Goal: Information Seeking & Learning: Learn about a topic

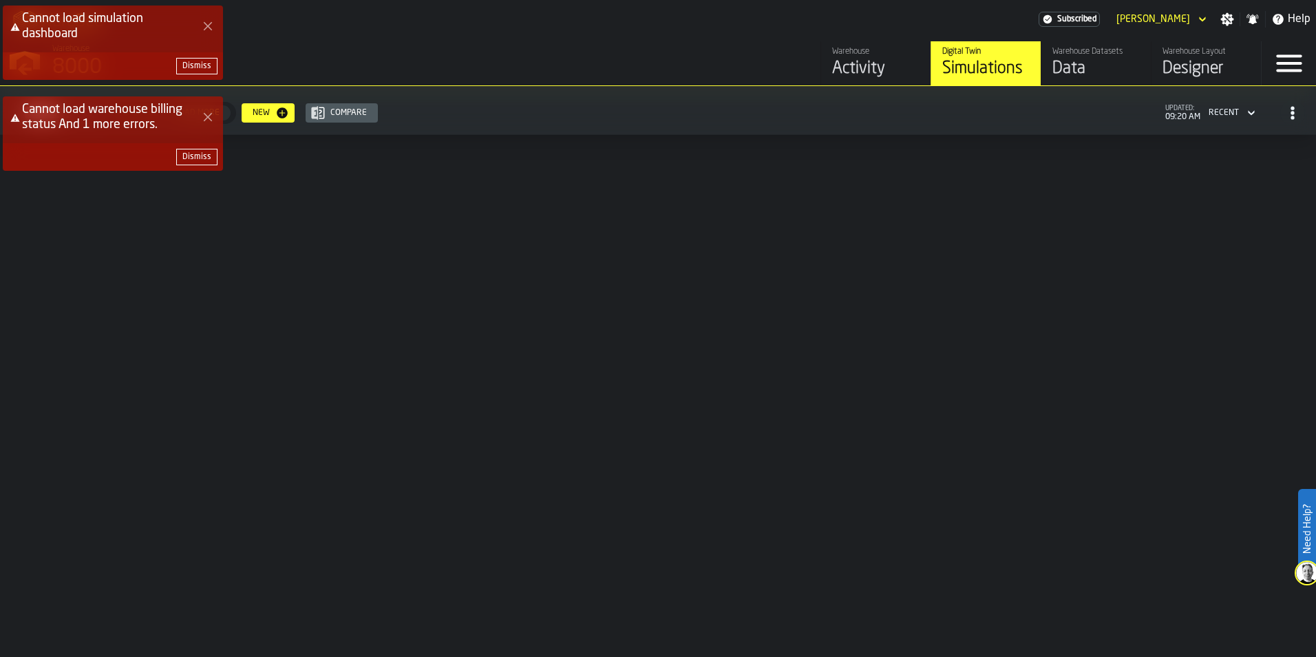
click at [209, 22] on icon "Close Error" at bounding box center [207, 26] width 11 height 11
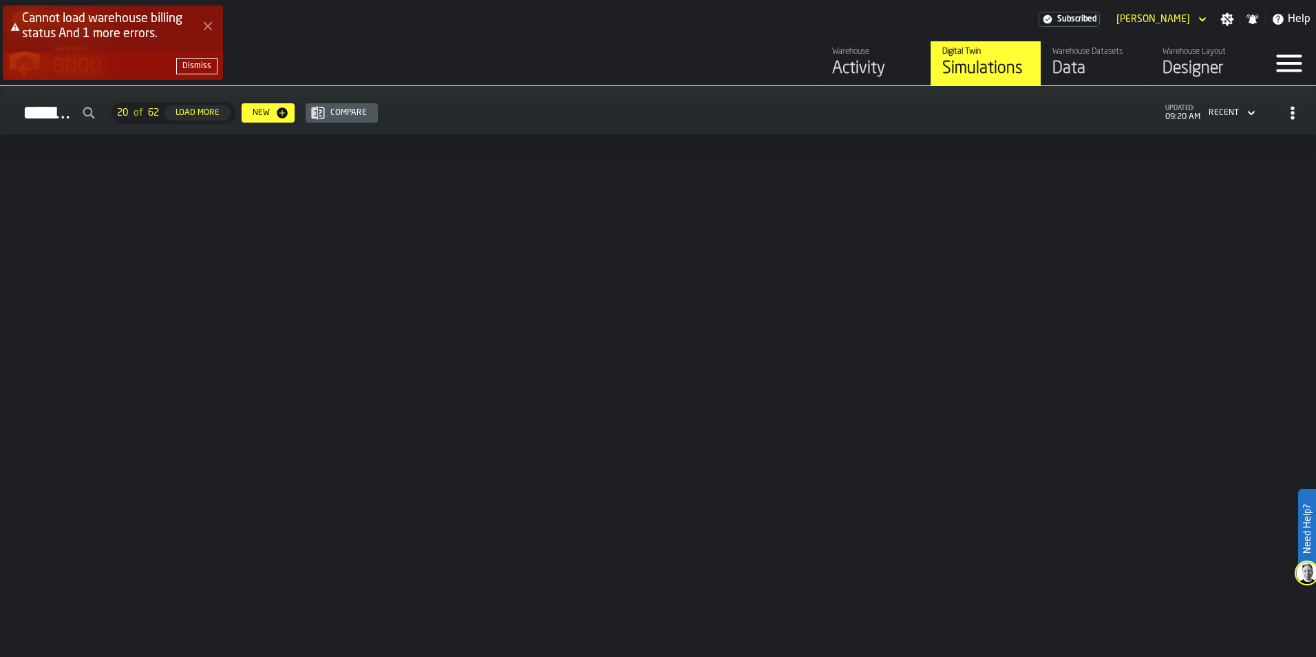
click at [205, 20] on button "Close Error" at bounding box center [207, 26] width 19 height 19
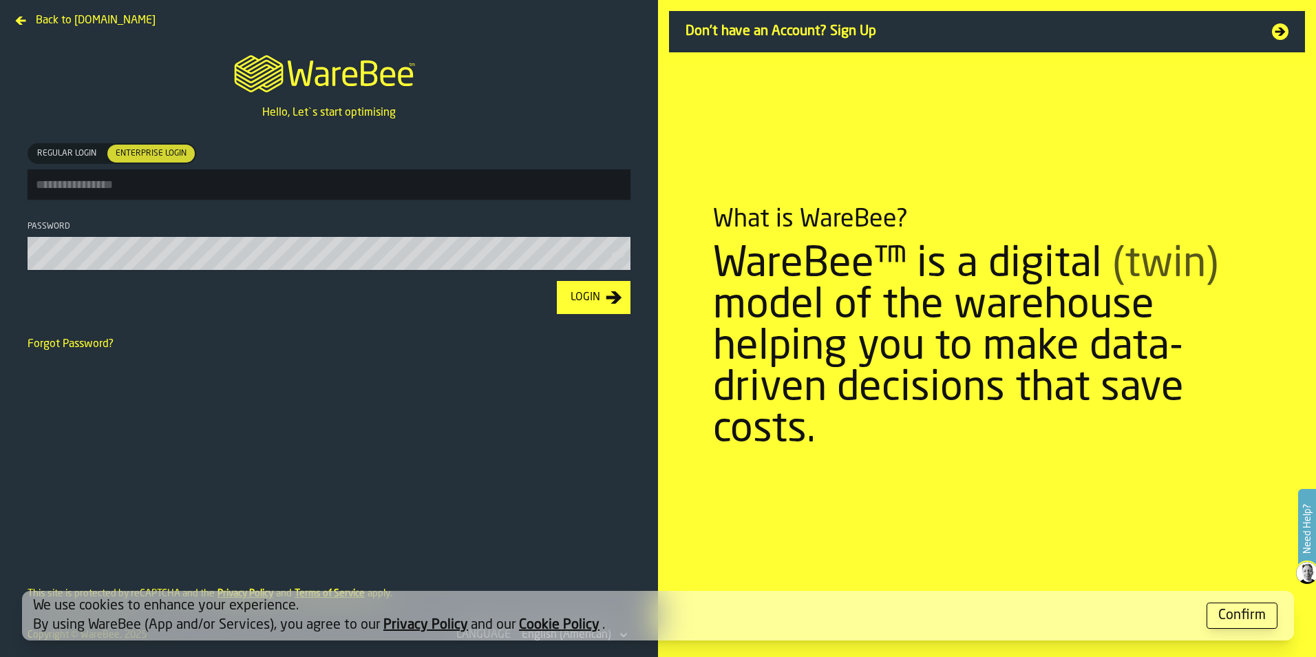
type input "**********"
click at [606, 295] on icon "button-Login" at bounding box center [614, 297] width 17 height 17
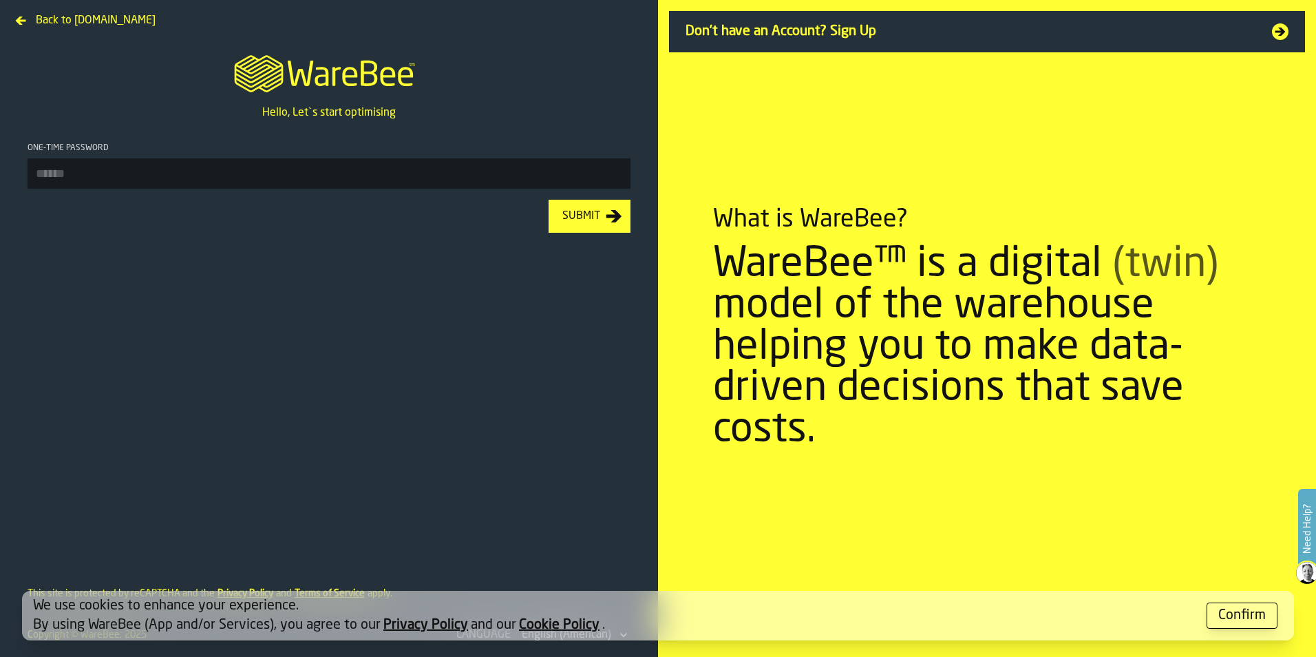
click at [283, 191] on footer "Submit" at bounding box center [329, 216] width 625 height 55
click at [246, 182] on input "One-time Password" at bounding box center [329, 173] width 603 height 30
type input "******"
click at [548, 200] on button "Submit" at bounding box center [589, 216] width 82 height 33
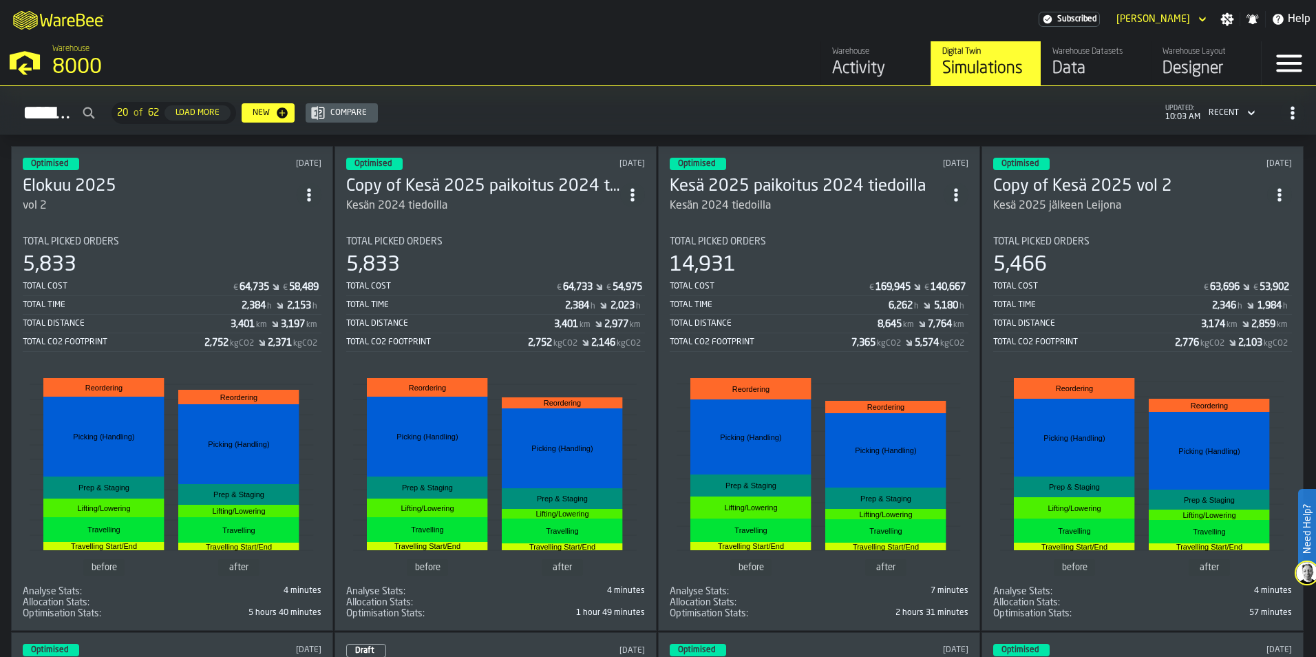
click at [520, 225] on section "Total Picked Orders 5,833 Total Cost € 64,733 € 54,975 Total Time 2,384 h 2,023…" at bounding box center [495, 422] width 299 height 394
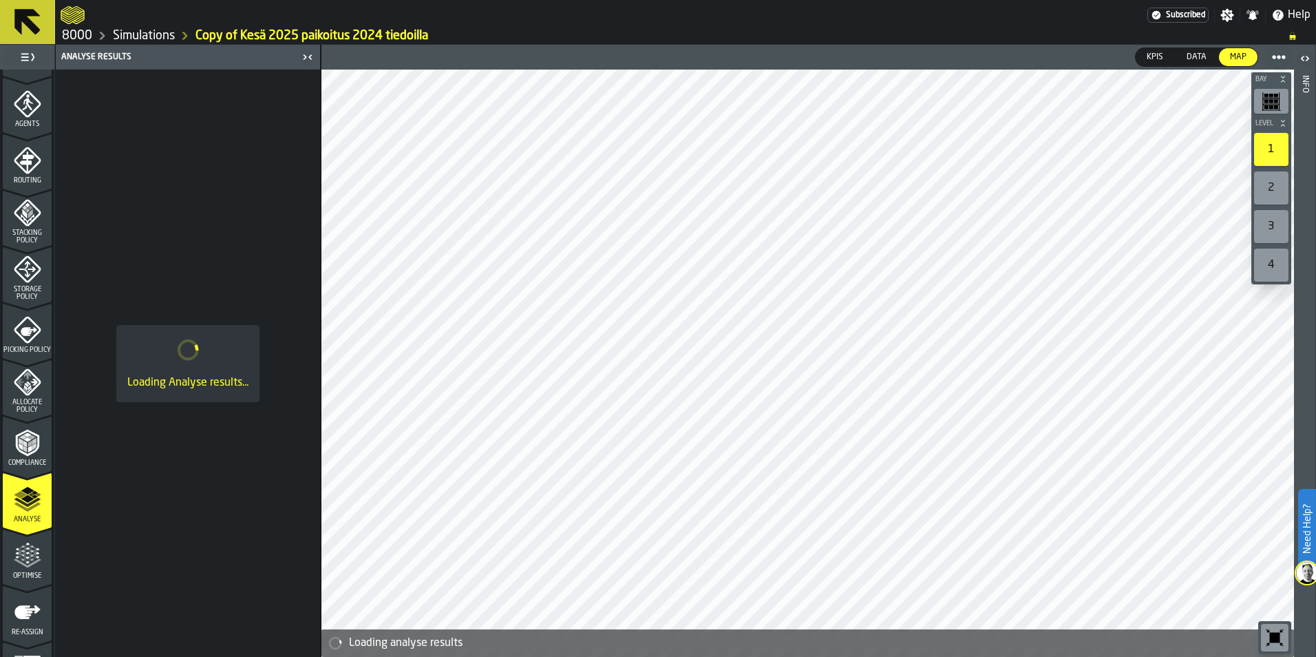
scroll to position [429, 0]
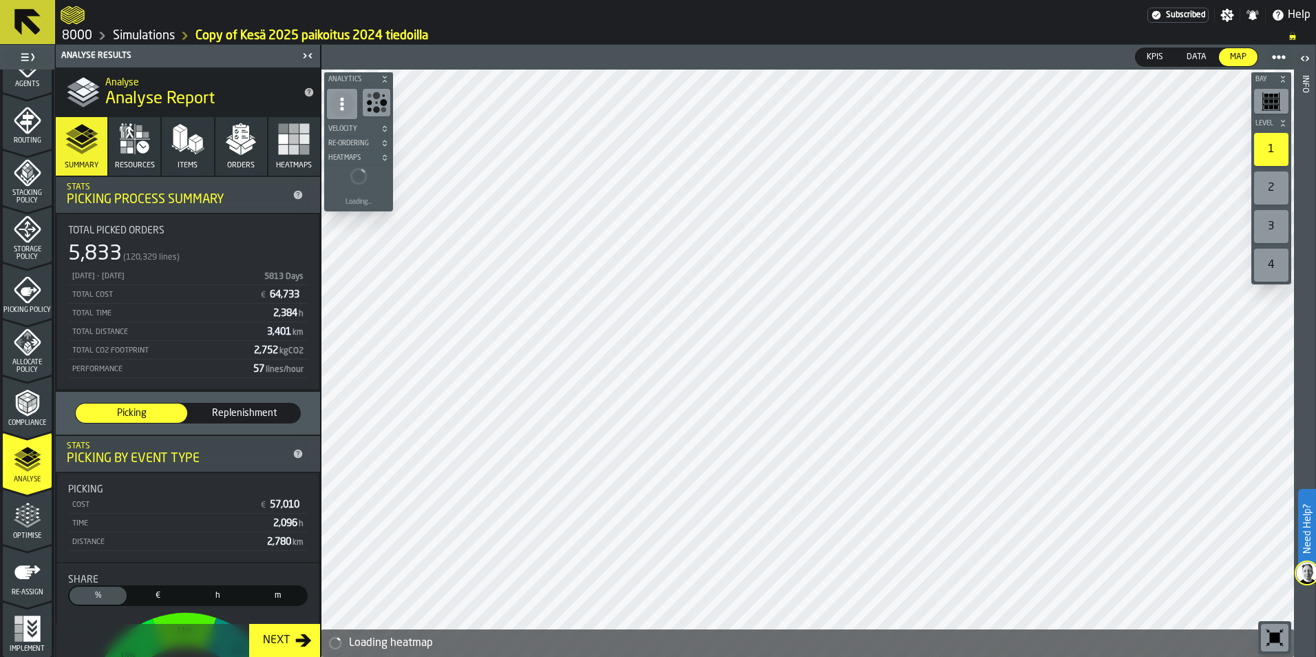
click at [30, 361] on span "Allocate Policy" at bounding box center [27, 366] width 49 height 15
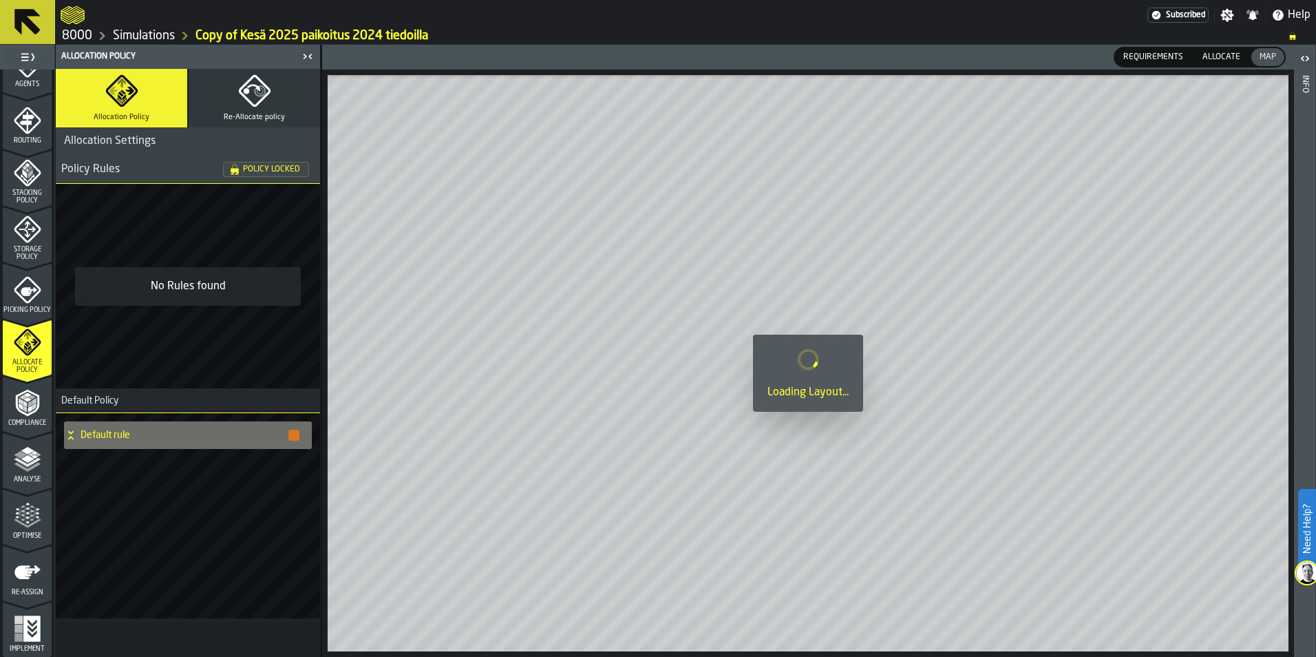
click at [23, 469] on icon "menu Analyse" at bounding box center [28, 459] width 28 height 28
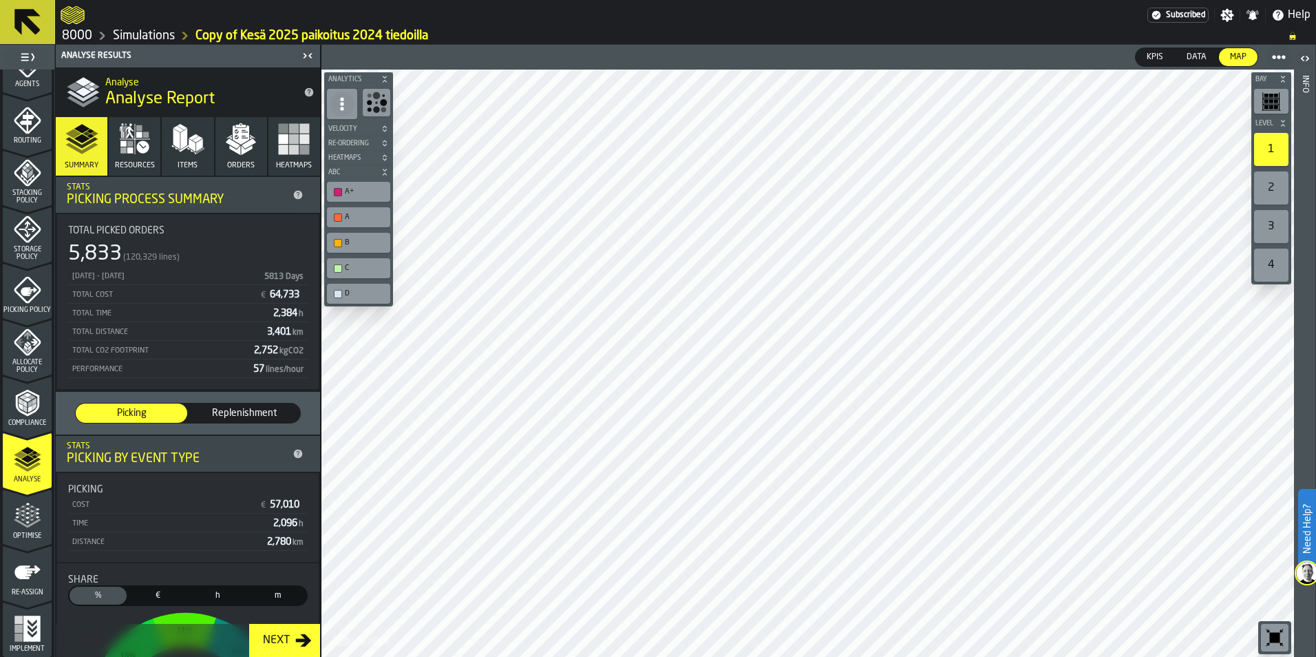
click at [250, 134] on icon "button" at bounding box center [240, 138] width 33 height 33
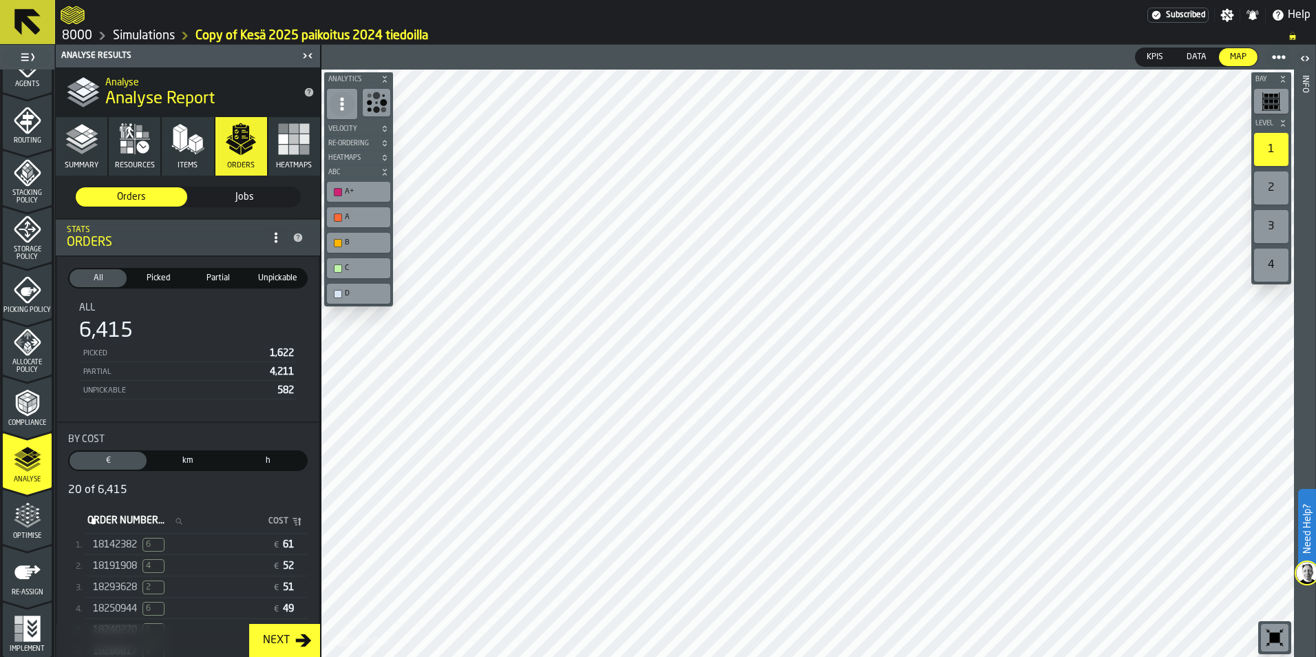
click at [257, 205] on div "Jobs" at bounding box center [244, 196] width 111 height 19
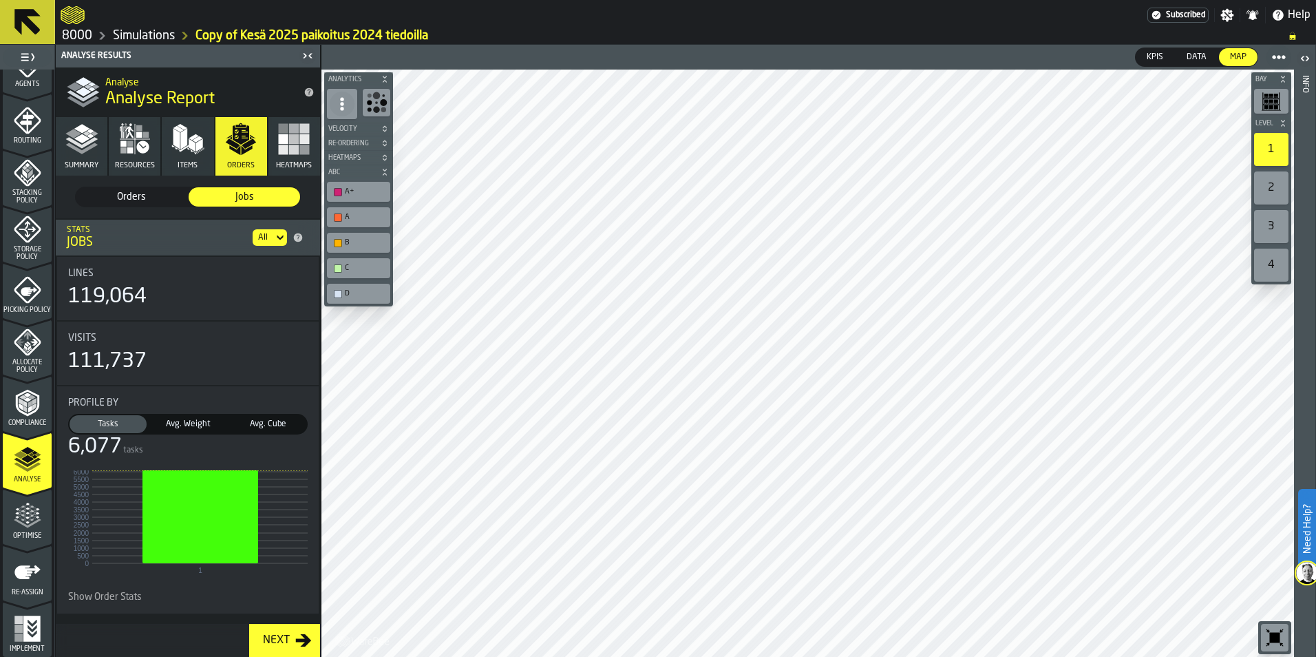
click at [200, 424] on span "Avg. Weight" at bounding box center [188, 424] width 72 height 12
click at [268, 421] on span "Avg. Cube" at bounding box center [268, 424] width 72 height 12
click at [201, 420] on span "Avg. Weight" at bounding box center [188, 424] width 72 height 12
click at [120, 420] on span "Tasks" at bounding box center [108, 424] width 72 height 12
click at [211, 426] on span "Avg. Weight" at bounding box center [188, 424] width 72 height 12
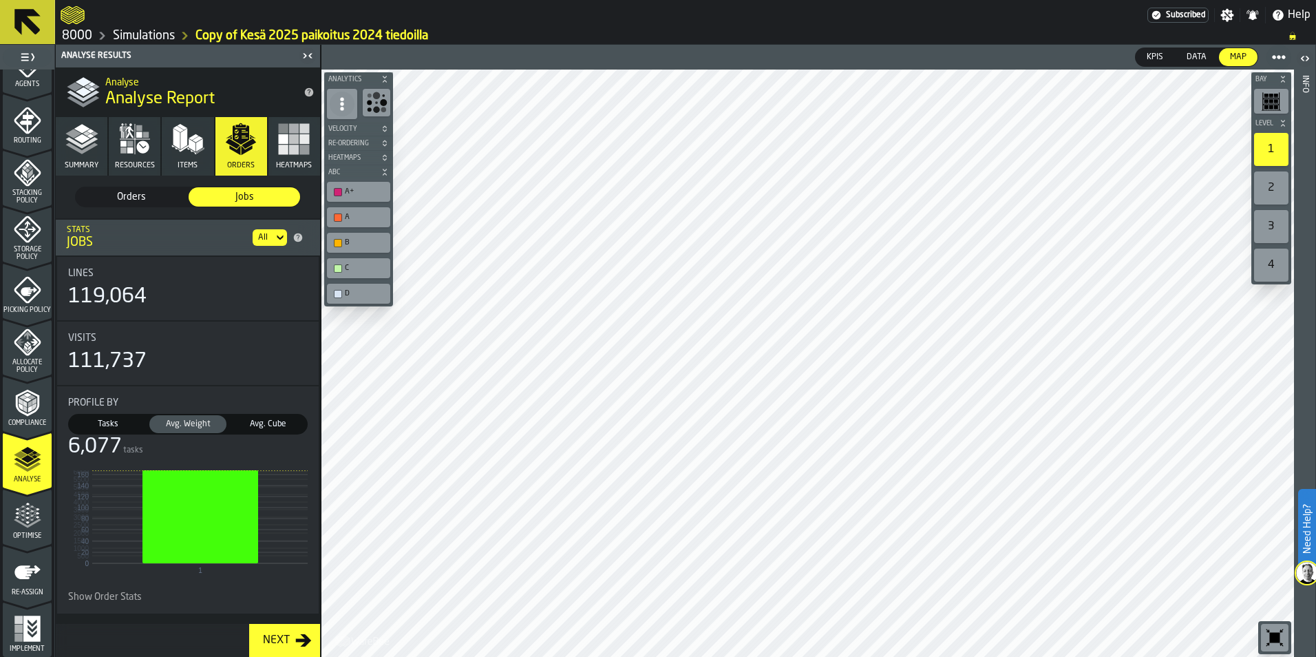
click at [262, 425] on span "Avg. Cube" at bounding box center [268, 424] width 72 height 12
click at [117, 424] on span "Tasks" at bounding box center [108, 424] width 72 height 12
click at [268, 235] on div "All" at bounding box center [263, 237] width 21 height 15
click at [304, 158] on button "Heatmaps" at bounding box center [294, 146] width 52 height 58
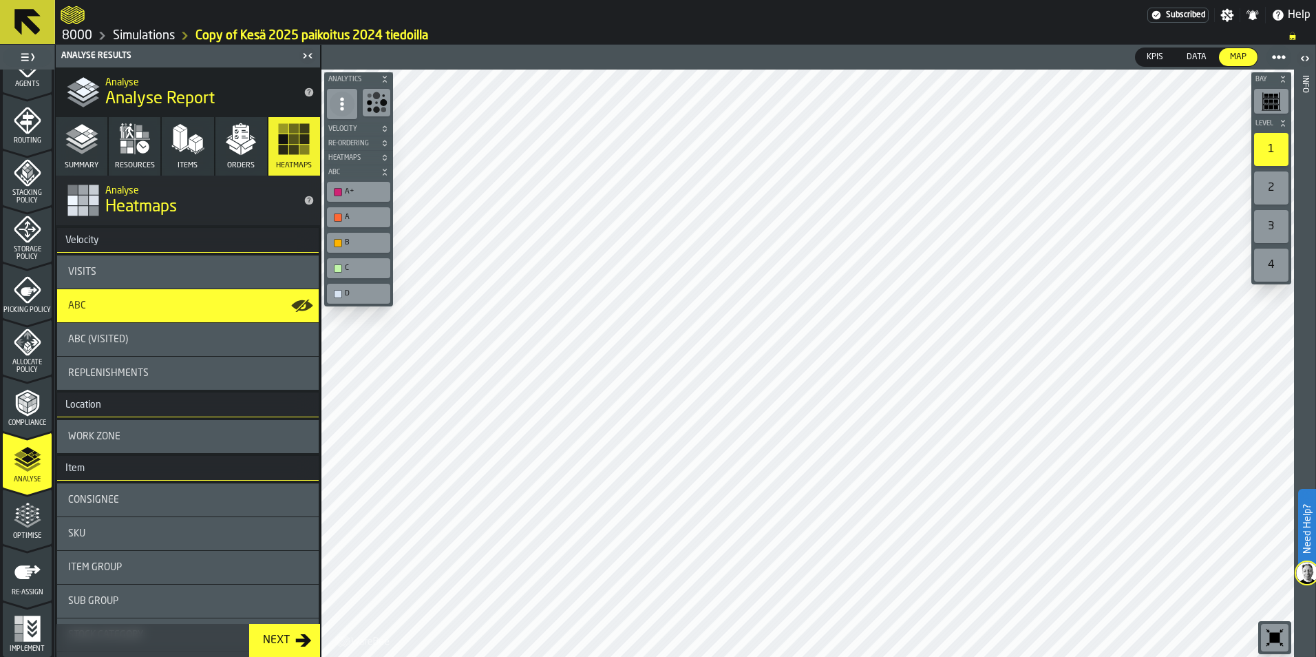
click at [228, 345] on div "ABC (Visited)" at bounding box center [188, 339] width 262 height 33
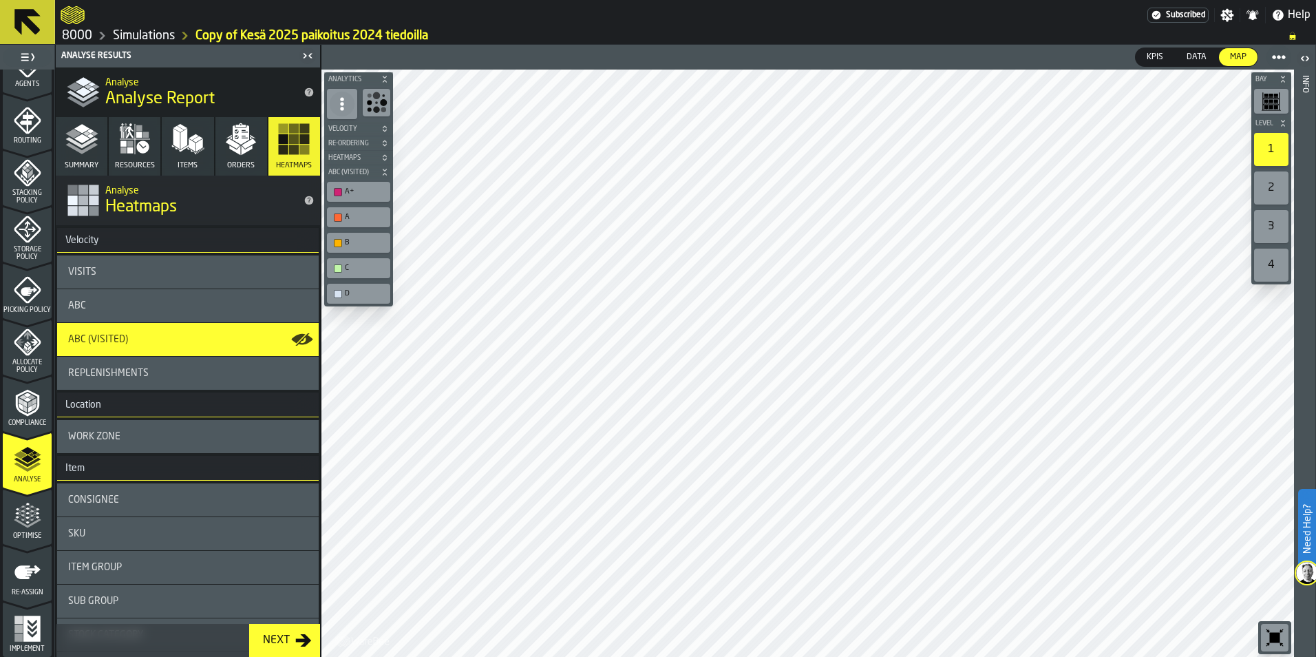
click at [233, 308] on div "ABC" at bounding box center [187, 305] width 239 height 11
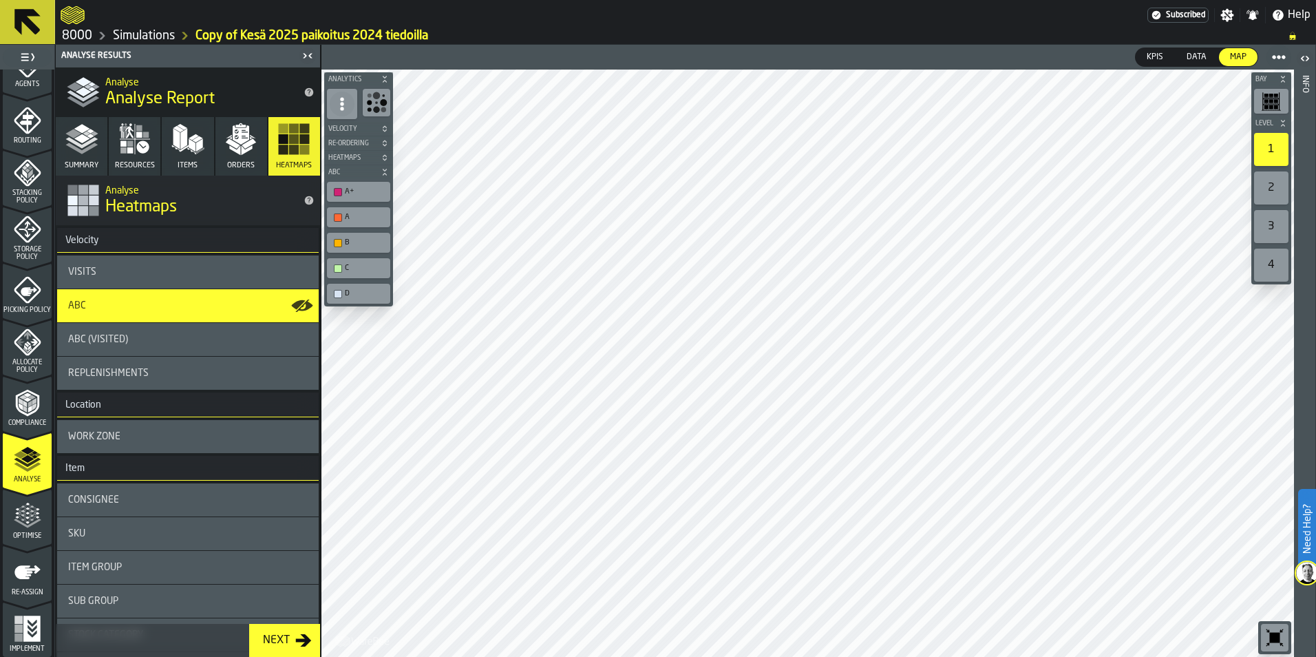
click at [223, 352] on div "ABC (Visited)" at bounding box center [188, 339] width 262 height 33
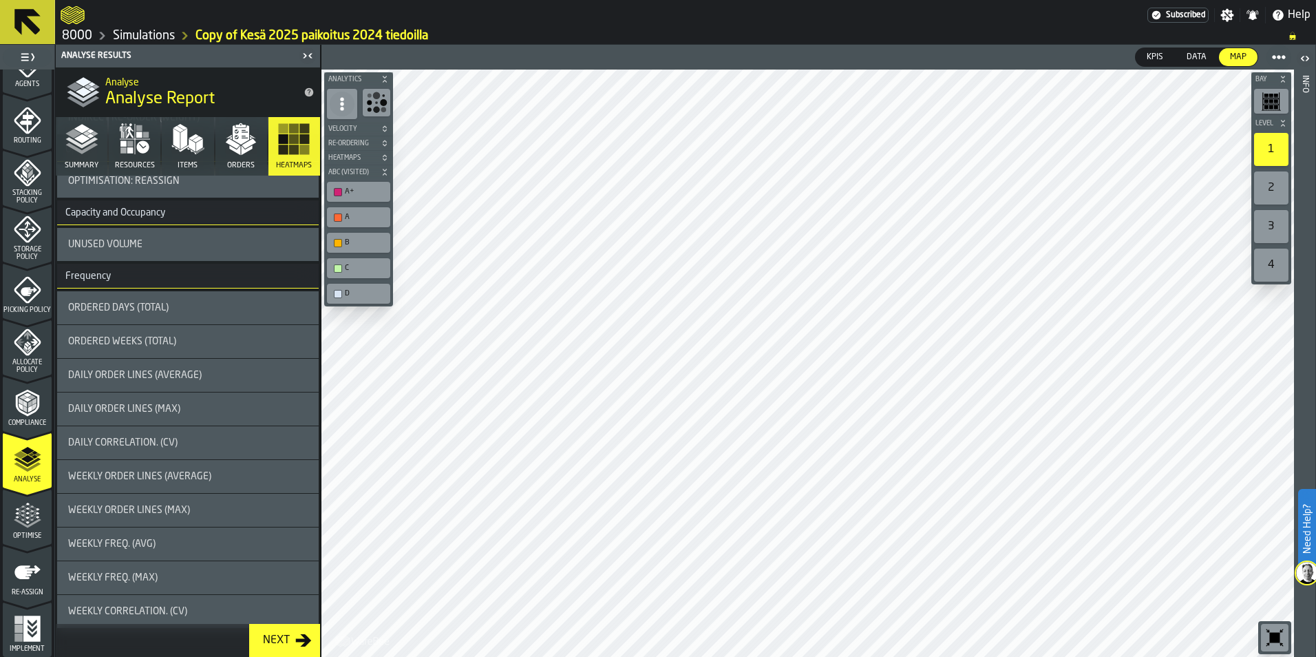
scroll to position [1122, 0]
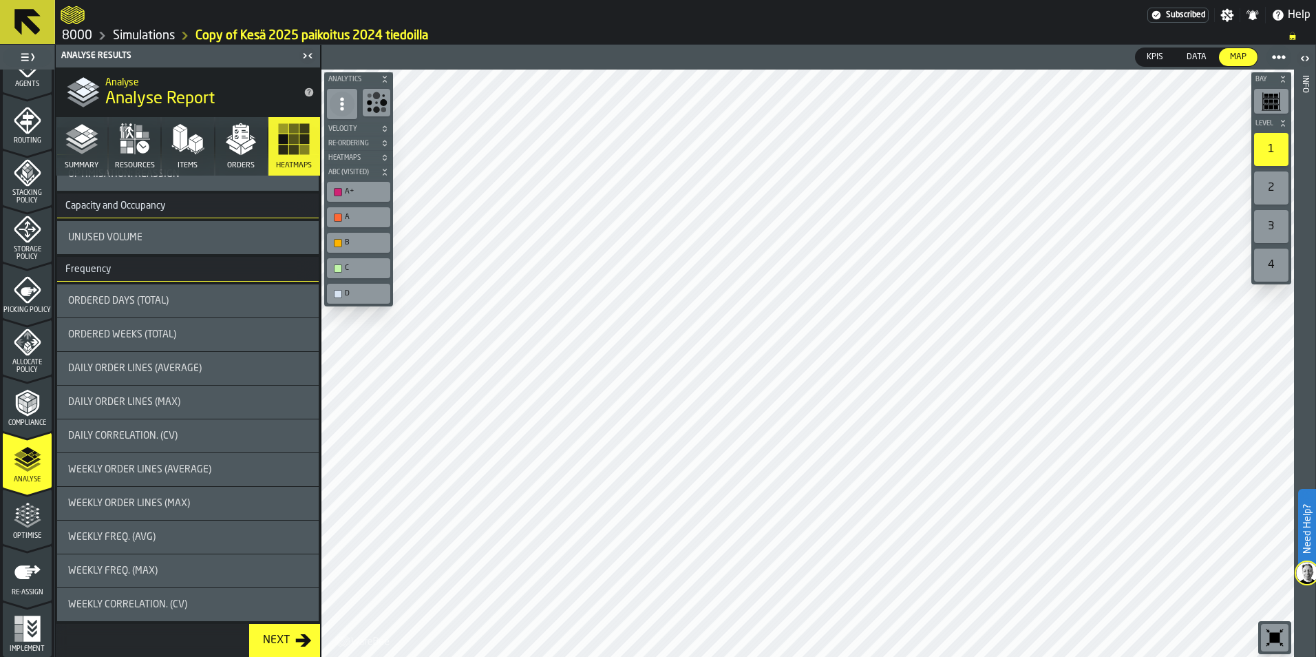
click at [226, 303] on div "Ordered Days (Total)" at bounding box center [187, 300] width 239 height 11
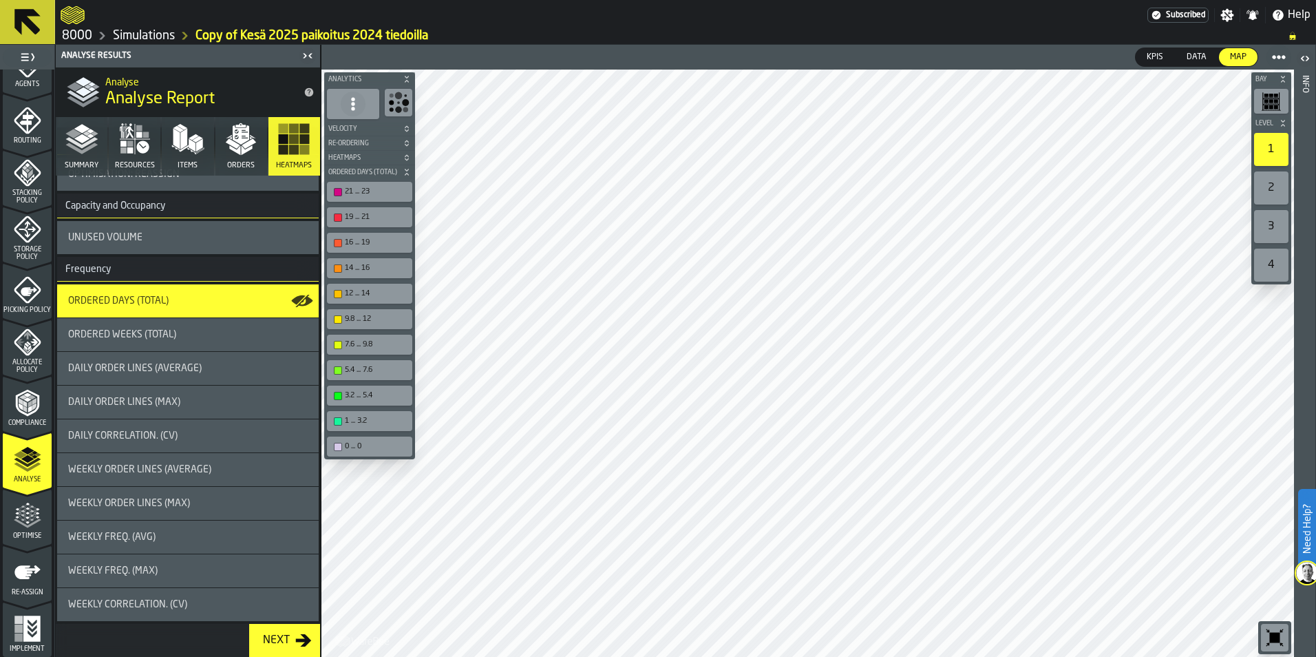
click at [209, 328] on div "Ordered Weeks (Total)" at bounding box center [188, 334] width 262 height 33
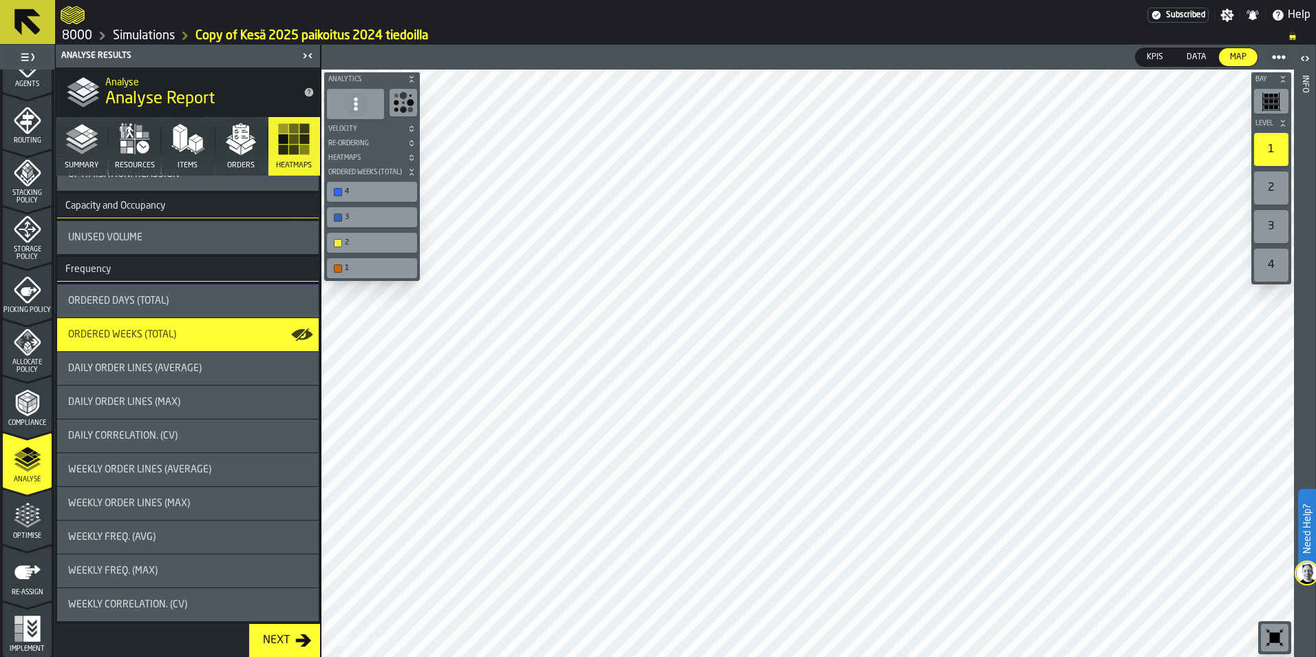
click at [217, 305] on div "Ordered Days (Total)" at bounding box center [187, 300] width 239 height 11
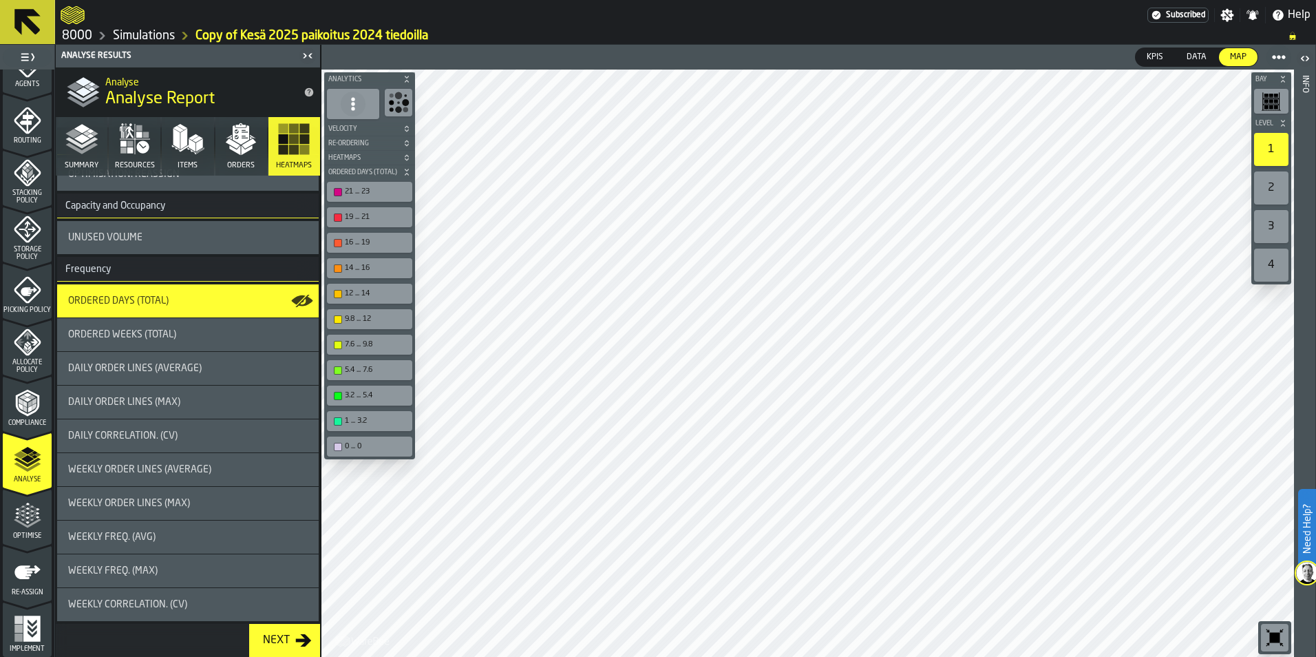
click at [202, 401] on div "Daily Order Lines (Max)" at bounding box center [187, 401] width 239 height 11
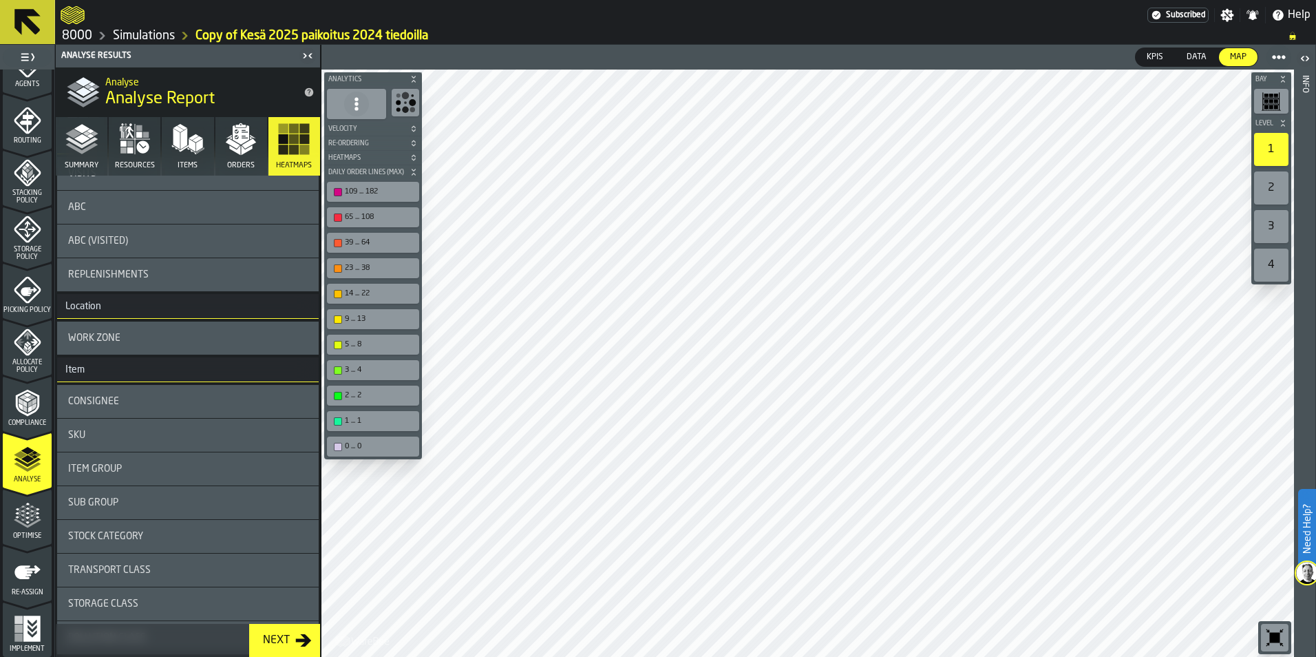
scroll to position [0, 0]
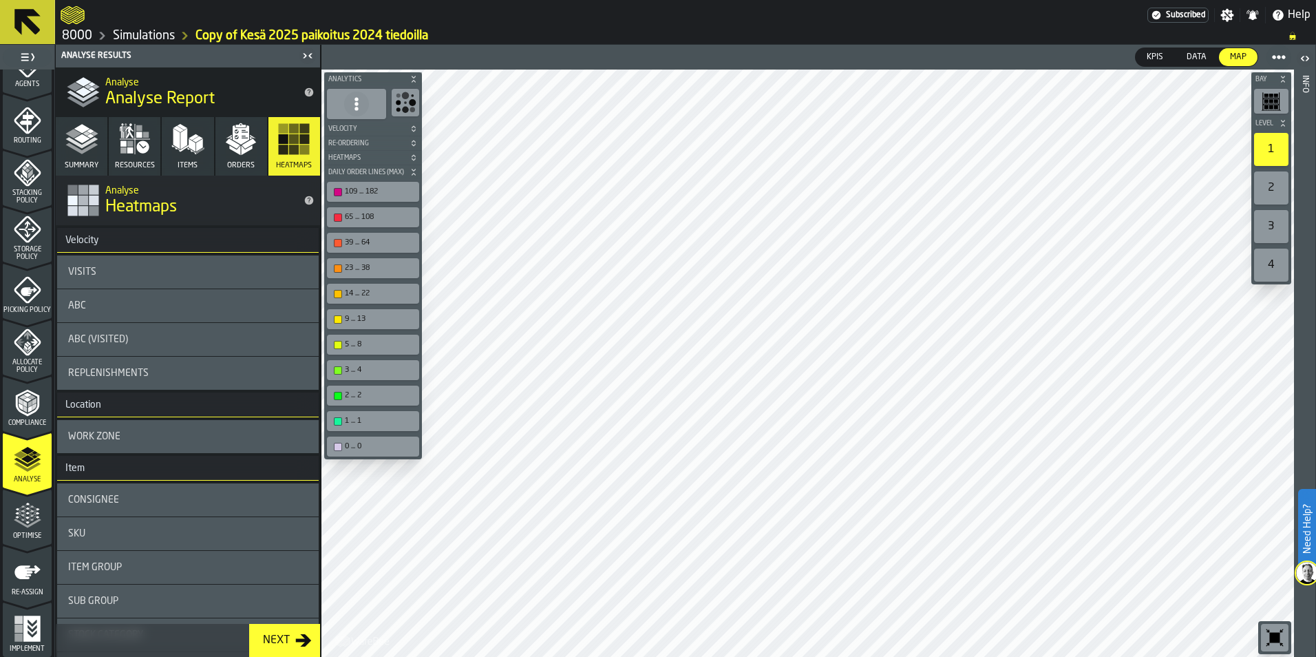
click at [149, 141] on icon "button" at bounding box center [134, 138] width 33 height 33
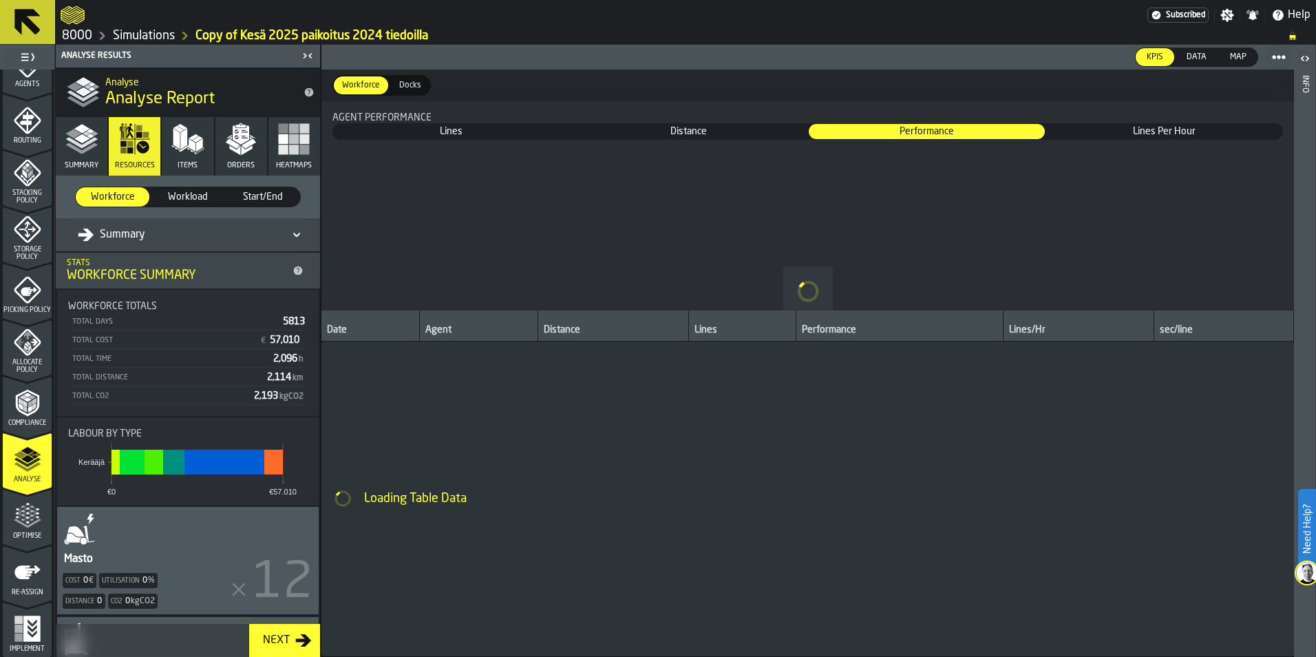
click at [36, 521] on icon "menu Optimise" at bounding box center [28, 516] width 28 height 28
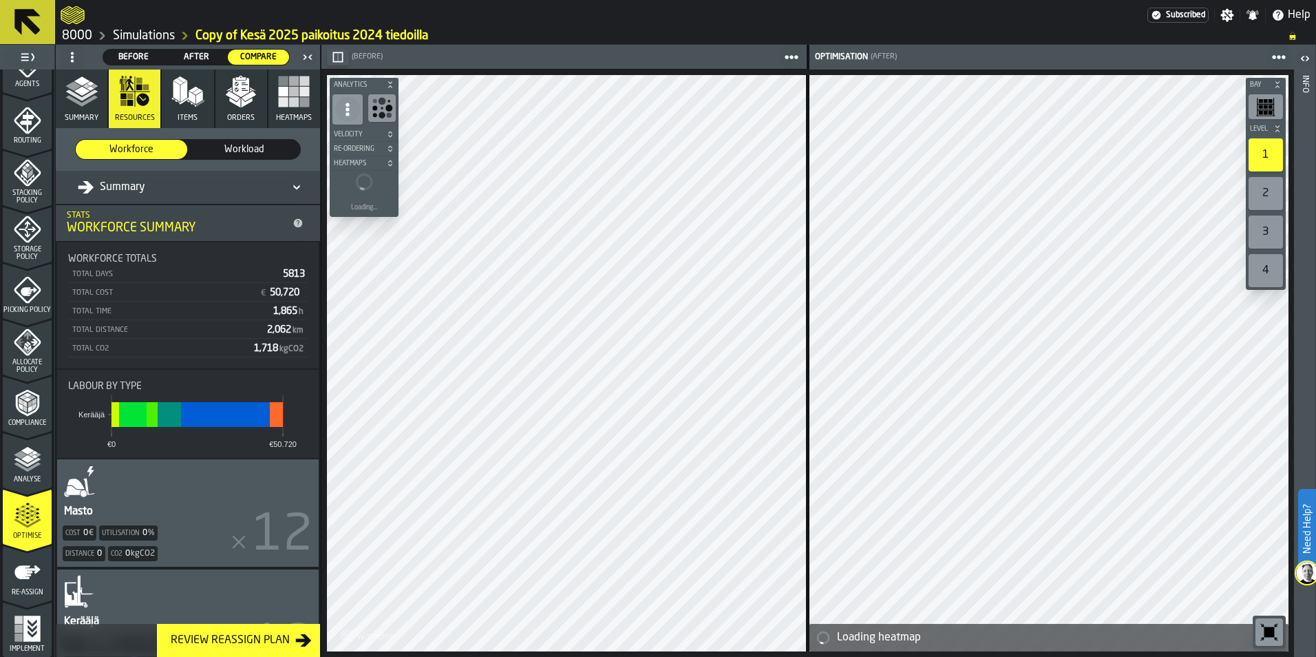
click at [34, 309] on span "Picking Policy" at bounding box center [27, 310] width 49 height 8
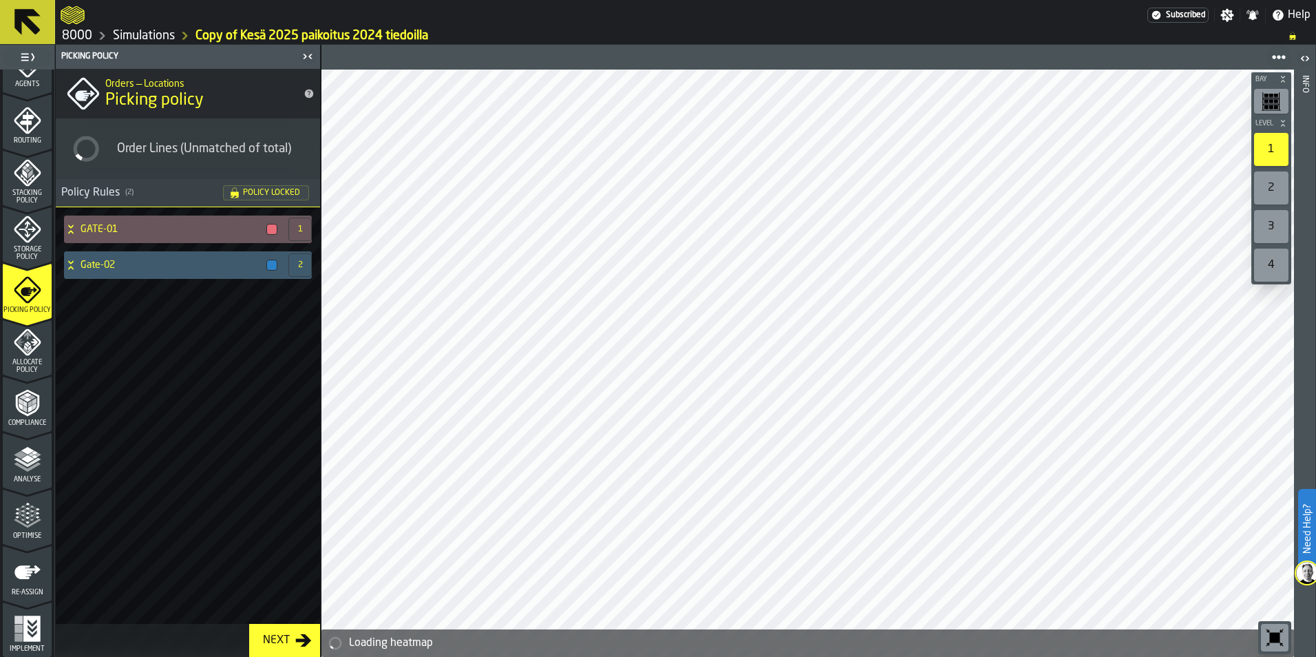
click at [36, 349] on icon "menu Allocate Policy" at bounding box center [28, 342] width 28 height 28
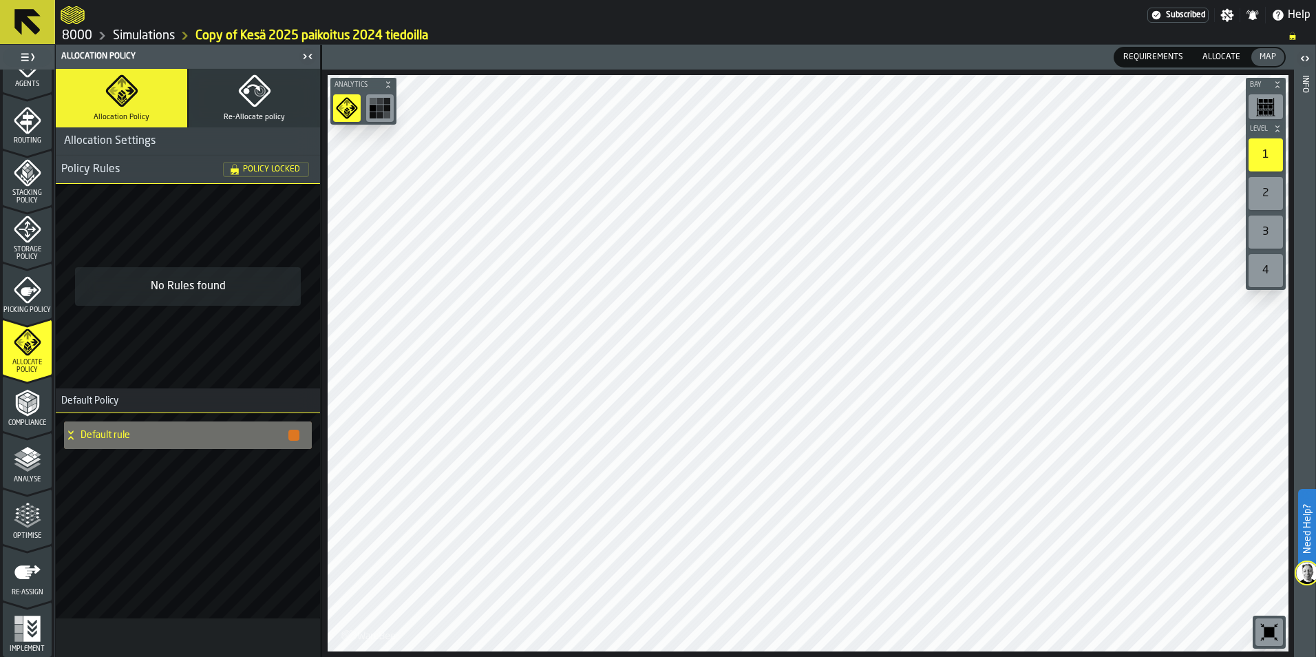
click at [23, 397] on polyline "menu Compliance" at bounding box center [23, 396] width 8 height 4
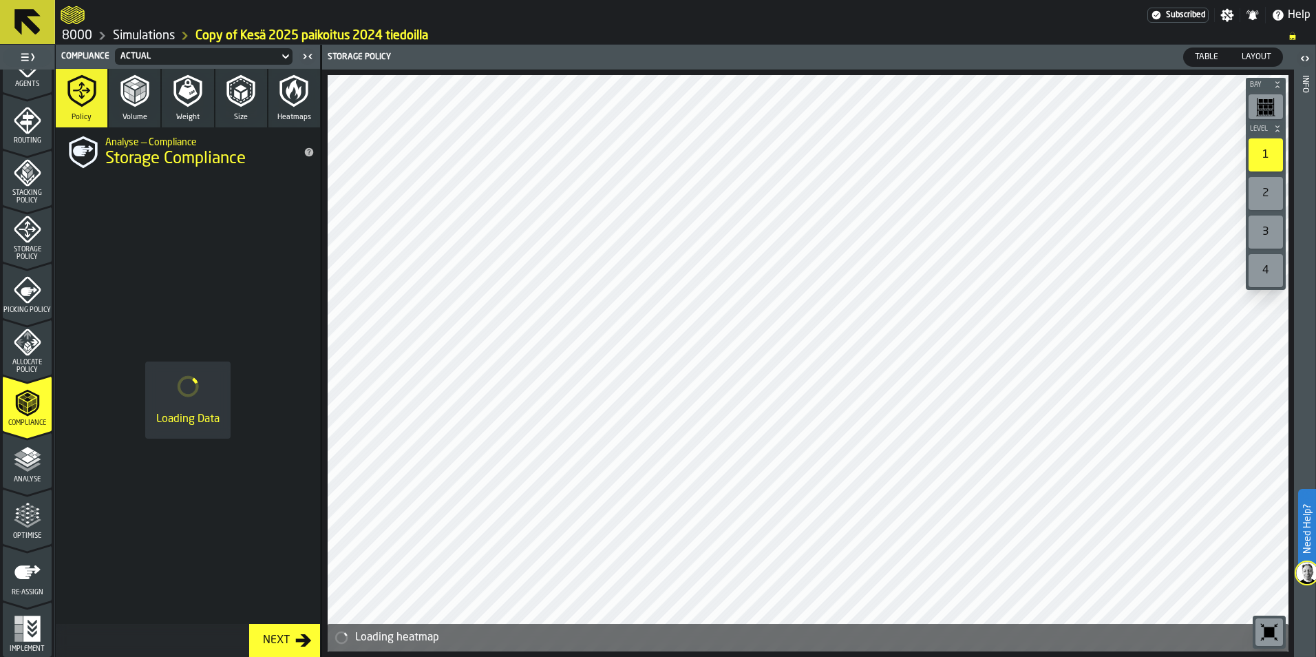
click at [23, 469] on polyline "menu Analyse" at bounding box center [27, 467] width 27 height 10
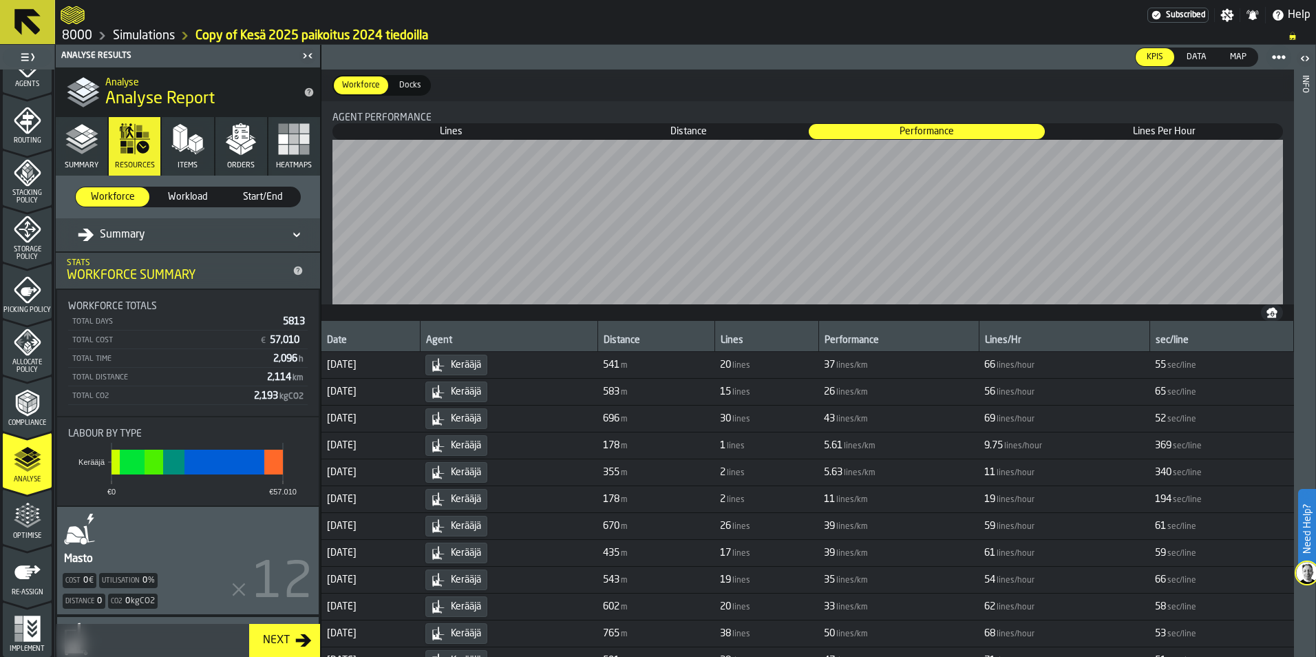
click at [228, 144] on polygon "button" at bounding box center [233, 143] width 14 height 10
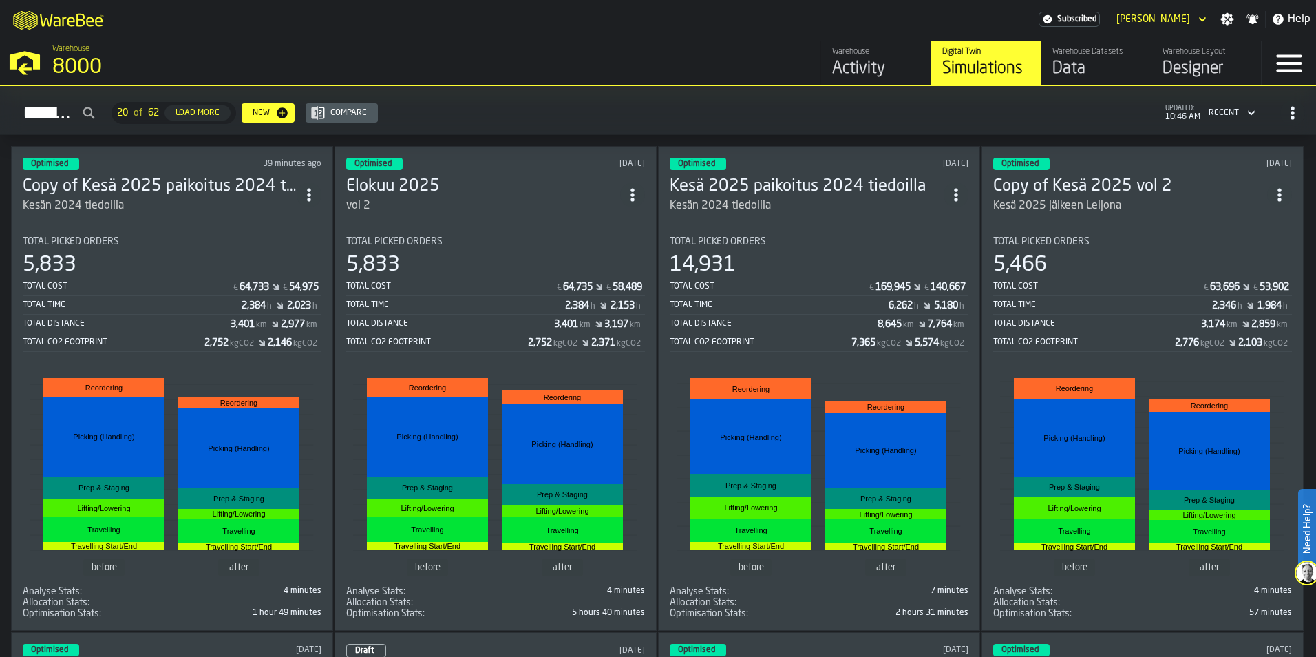
click at [427, 199] on div "vol 2" at bounding box center [483, 206] width 274 height 17
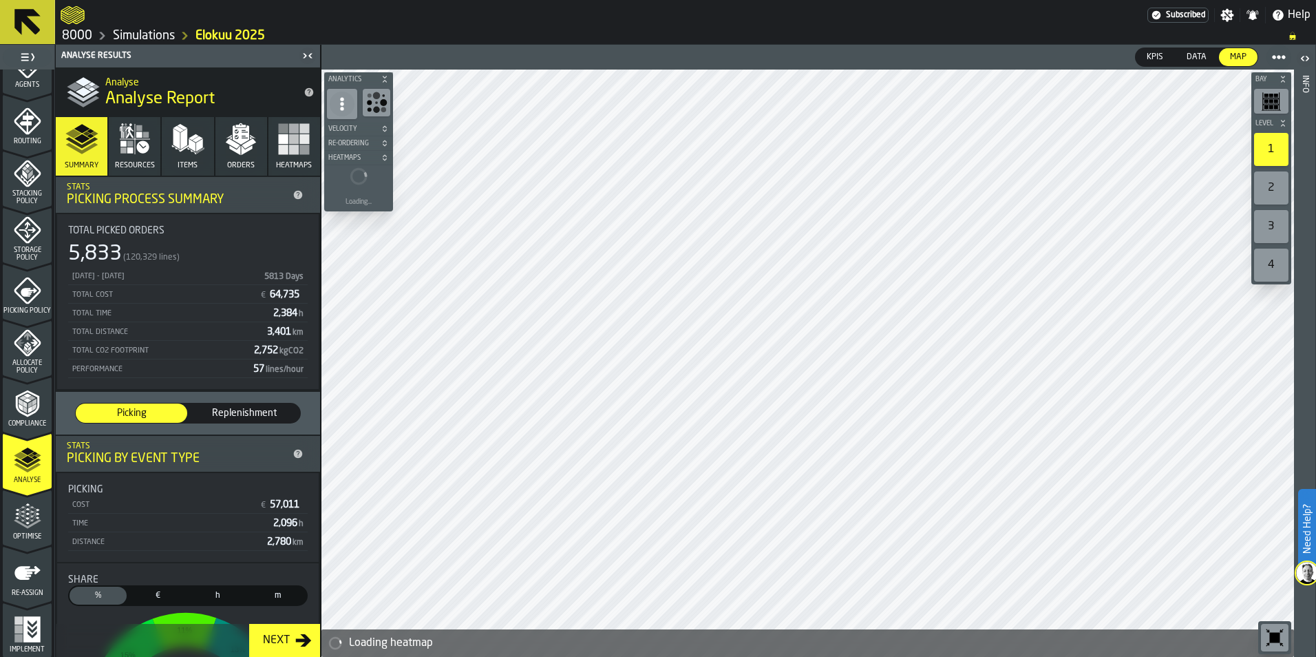
scroll to position [429, 0]
